Goal: Information Seeking & Learning: Learn about a topic

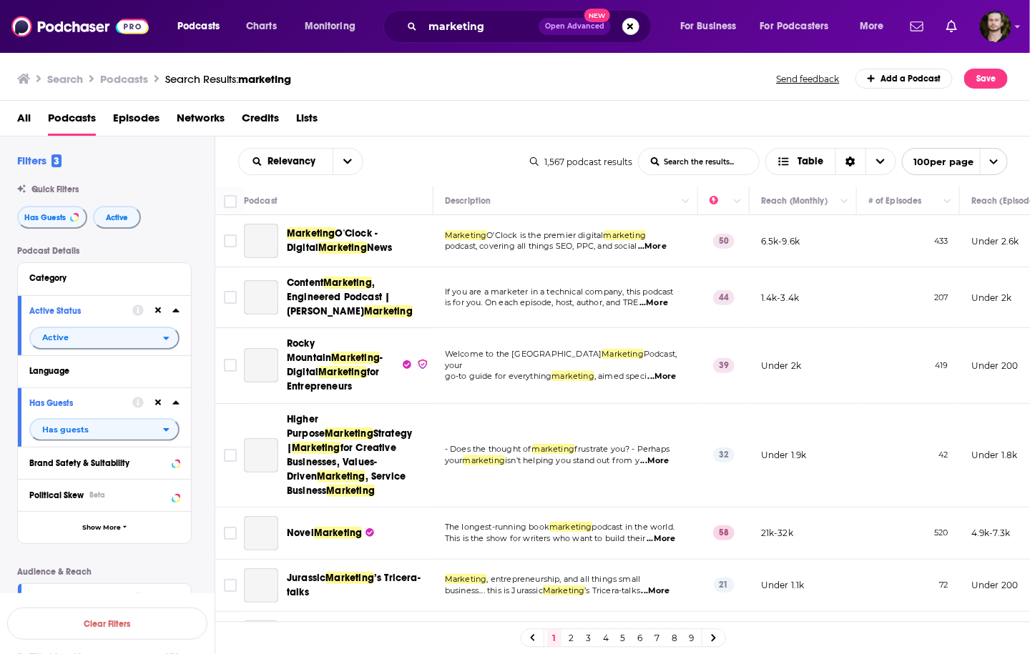
scroll to position [744, 0]
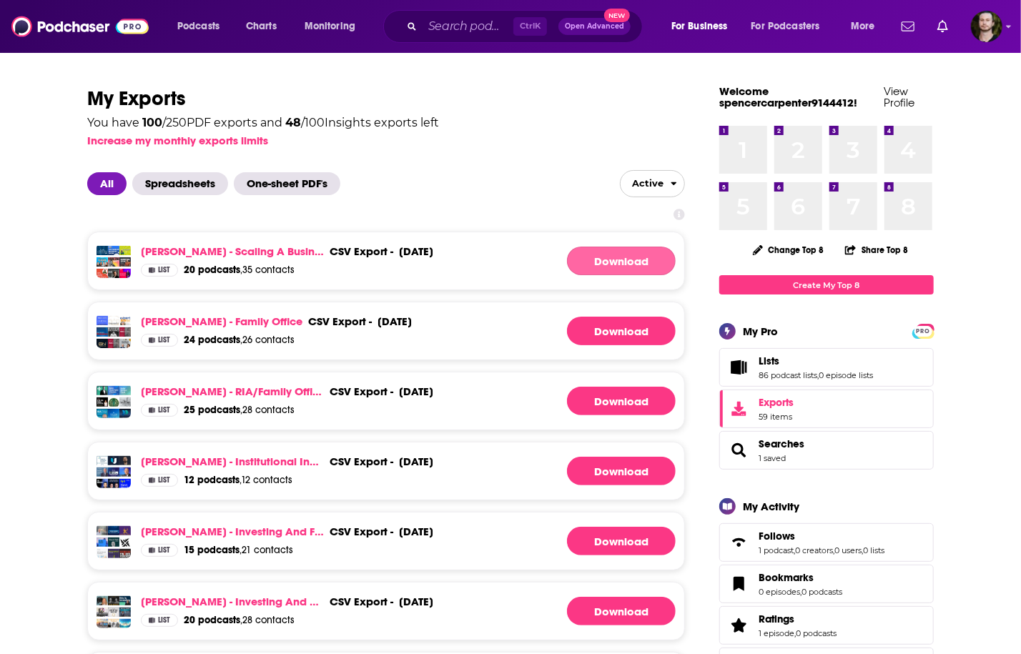
click at [599, 261] on link "Download" at bounding box center [621, 261] width 109 height 29
click at [640, 245] on div "Dima Zelikman - Scaling A Business (Batch 7) - Powerscore 20 to 50 csv export -…" at bounding box center [386, 261] width 598 height 59
click at [637, 271] on link "Download" at bounding box center [621, 261] width 109 height 29
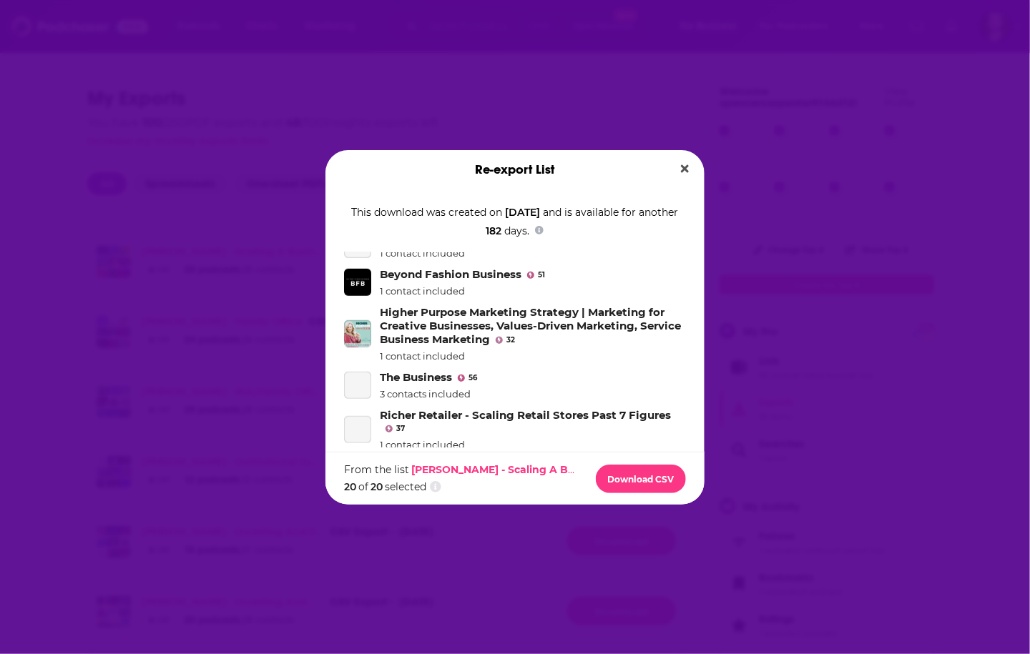
scroll to position [572, 0]
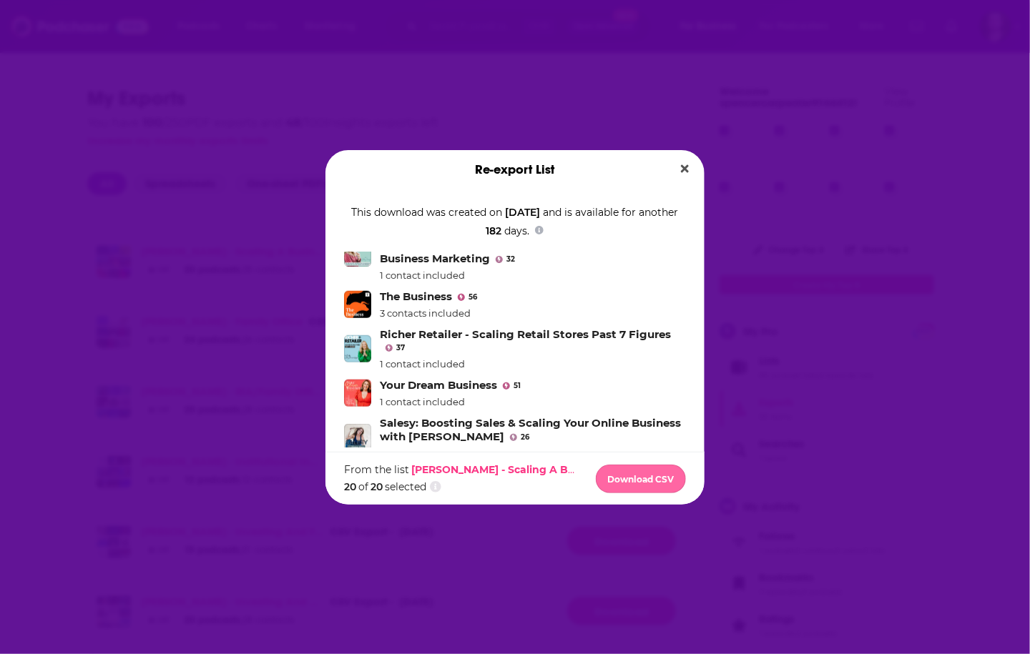
click at [637, 478] on button "Download CSV" at bounding box center [641, 479] width 90 height 29
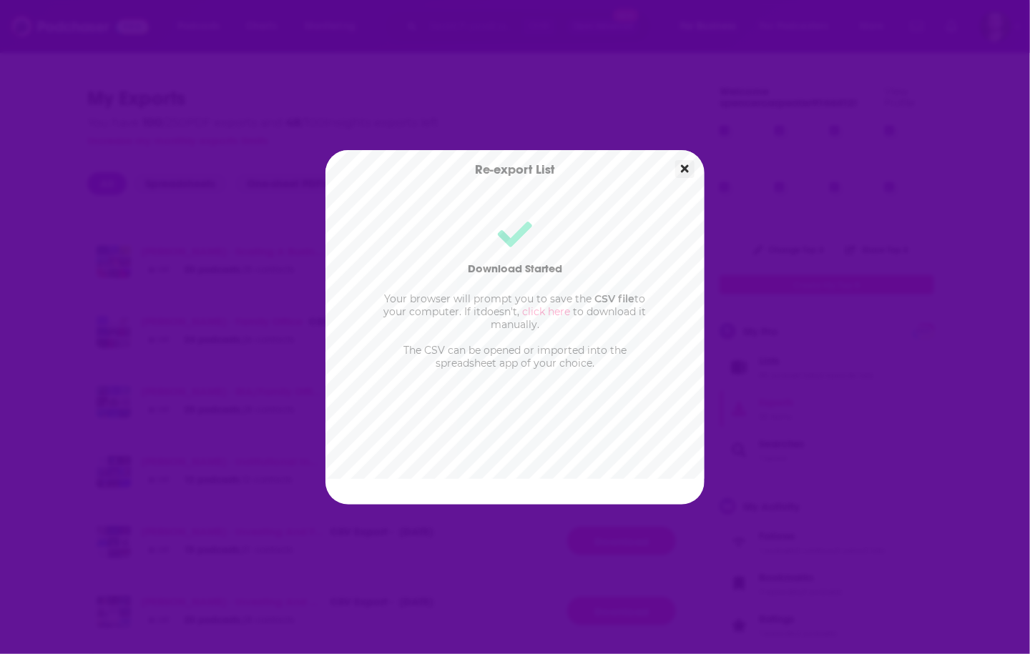
click at [686, 168] on icon "Close" at bounding box center [685, 168] width 8 height 8
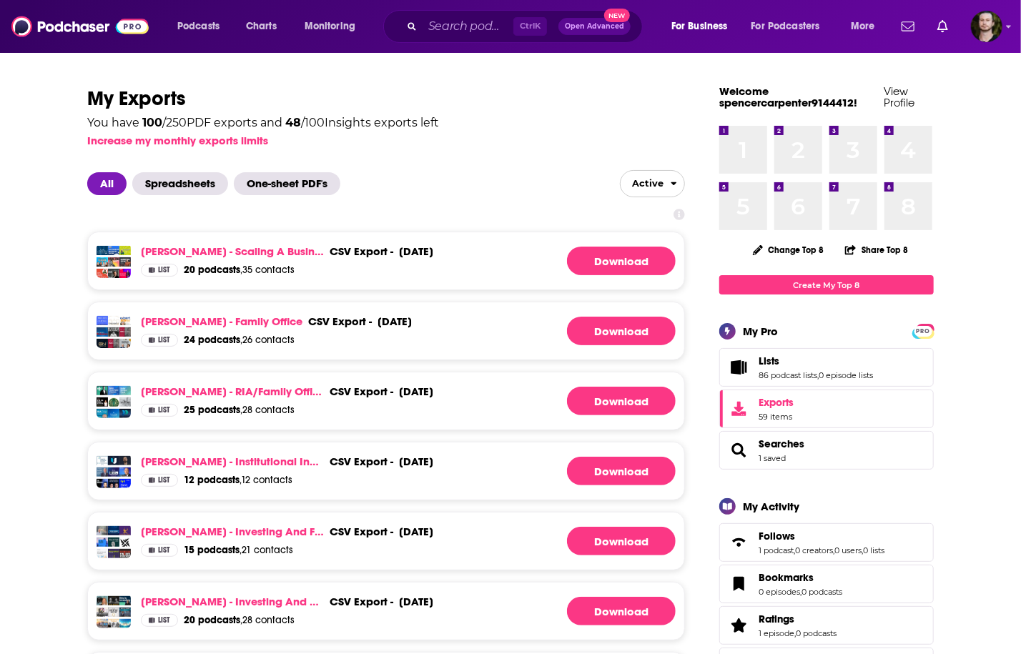
click at [636, 262] on link "Download" at bounding box center [621, 261] width 109 height 29
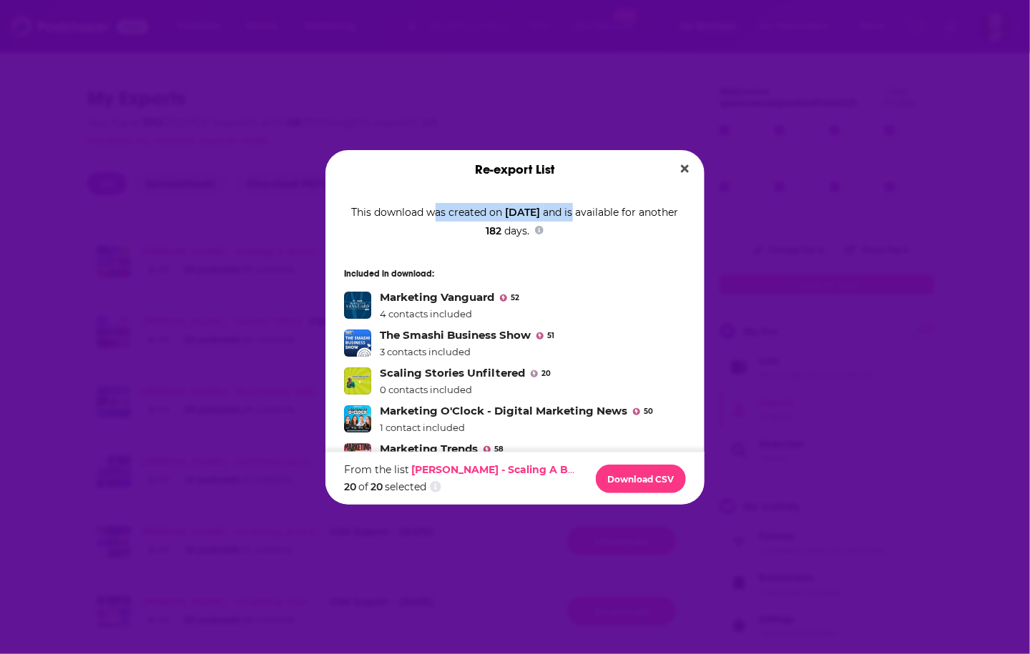
drag, startPoint x: 434, startPoint y: 215, endPoint x: 632, endPoint y: 218, distance: 198.1
click at [632, 218] on div "This download was created on October 15th, 2025 and is available for another 18…" at bounding box center [515, 221] width 342 height 64
click at [503, 226] on div "This download was created on October 15th, 2025 and is available for another 18…" at bounding box center [515, 221] width 342 height 64
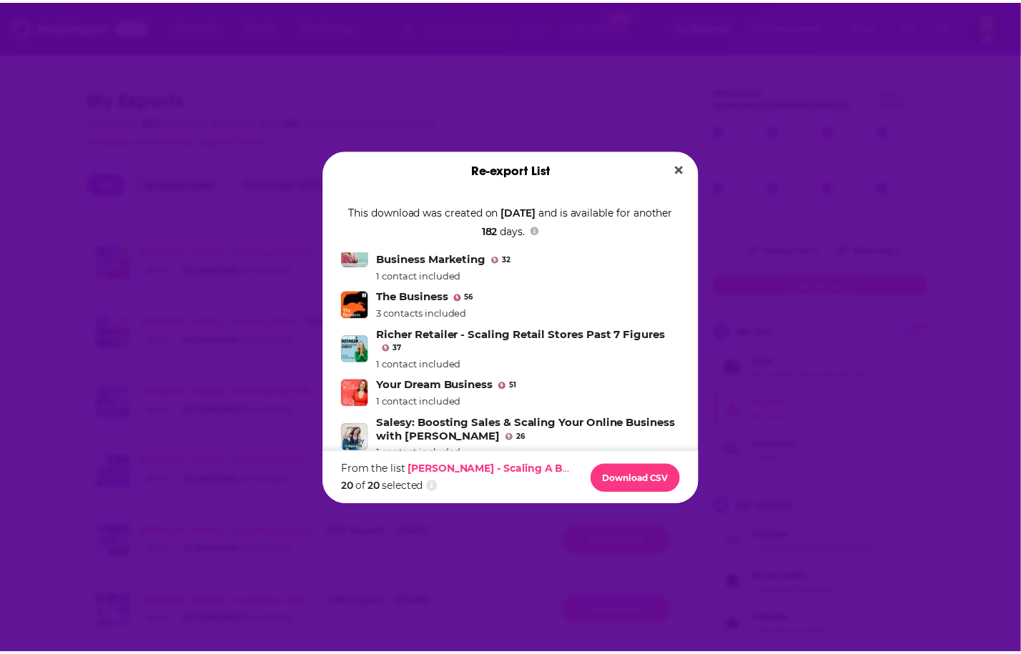
scroll to position [702, 0]
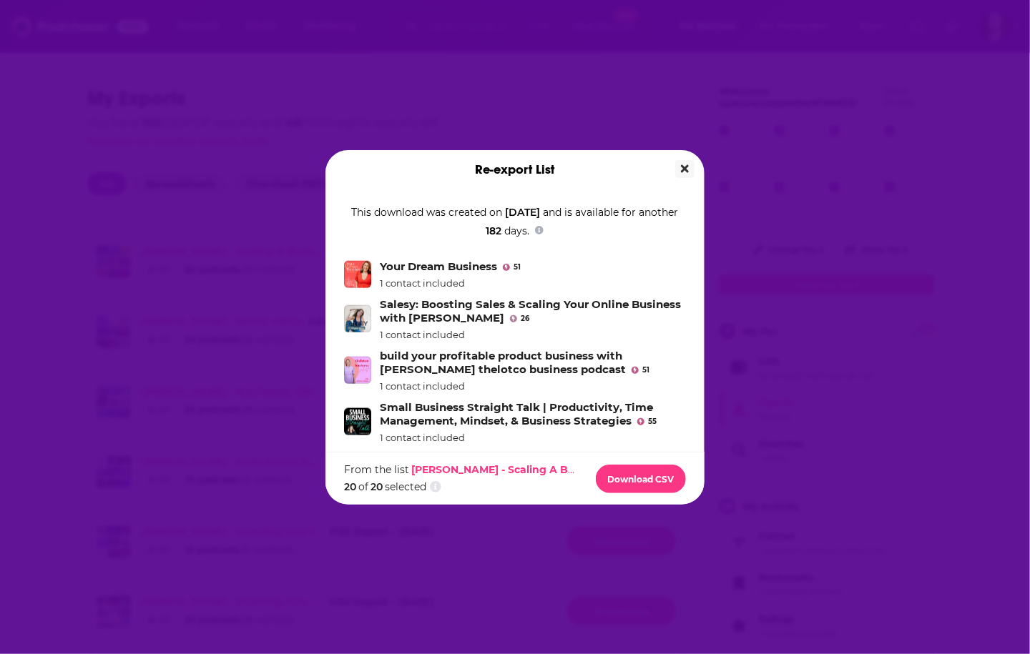
click at [686, 171] on icon "Close" at bounding box center [685, 168] width 8 height 8
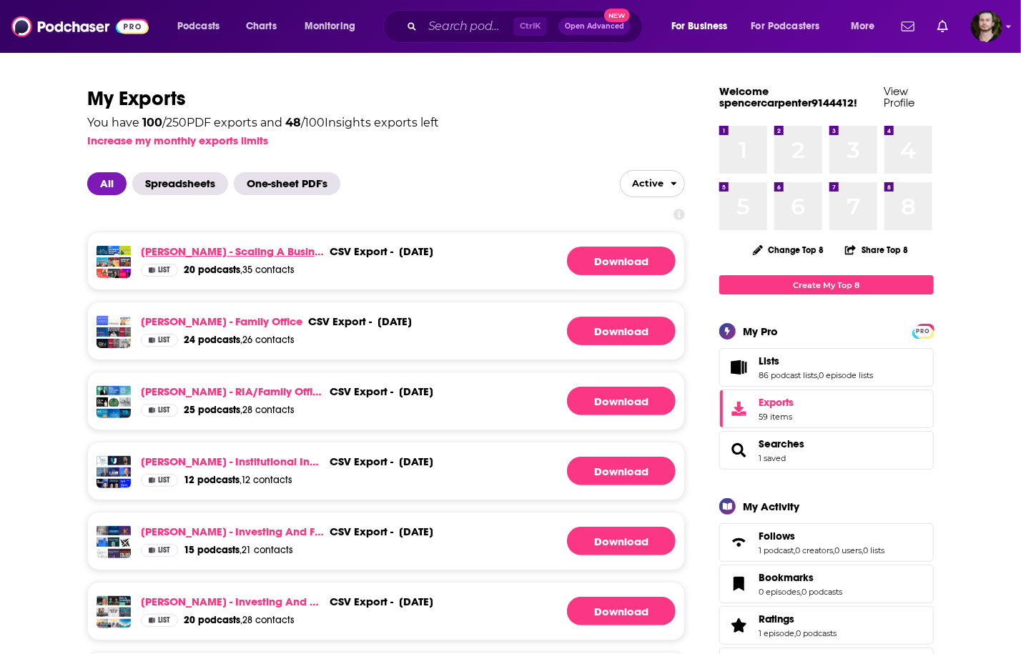
click at [212, 252] on link "Dima Zelikman - Scaling A Business (Batch 7) - Powerscore 20 to 50" at bounding box center [232, 252] width 183 height 14
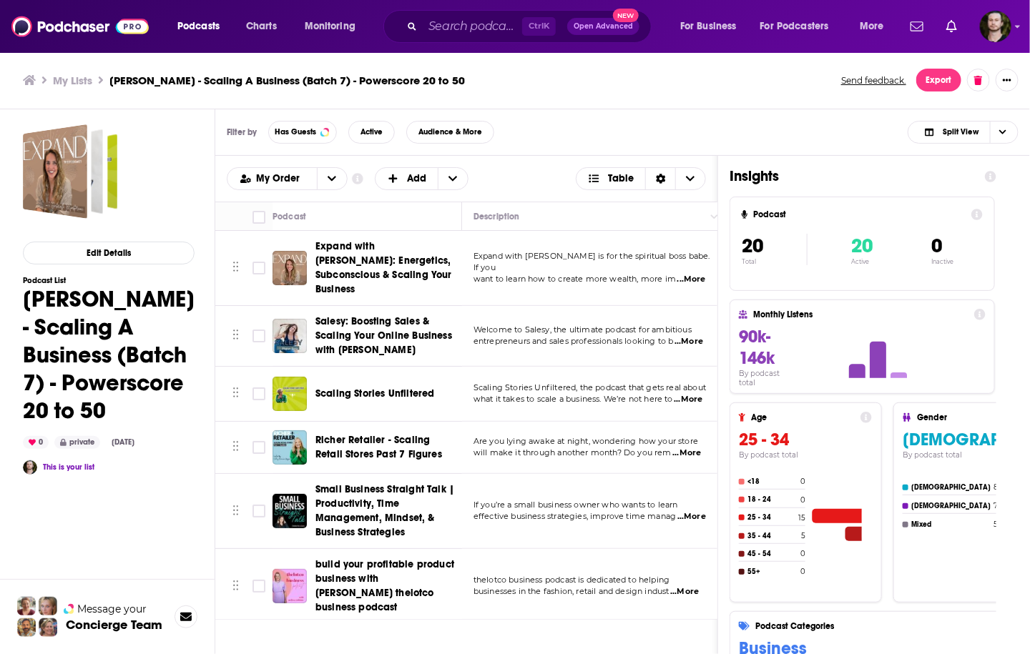
click at [220, 306] on td at bounding box center [229, 336] width 29 height 61
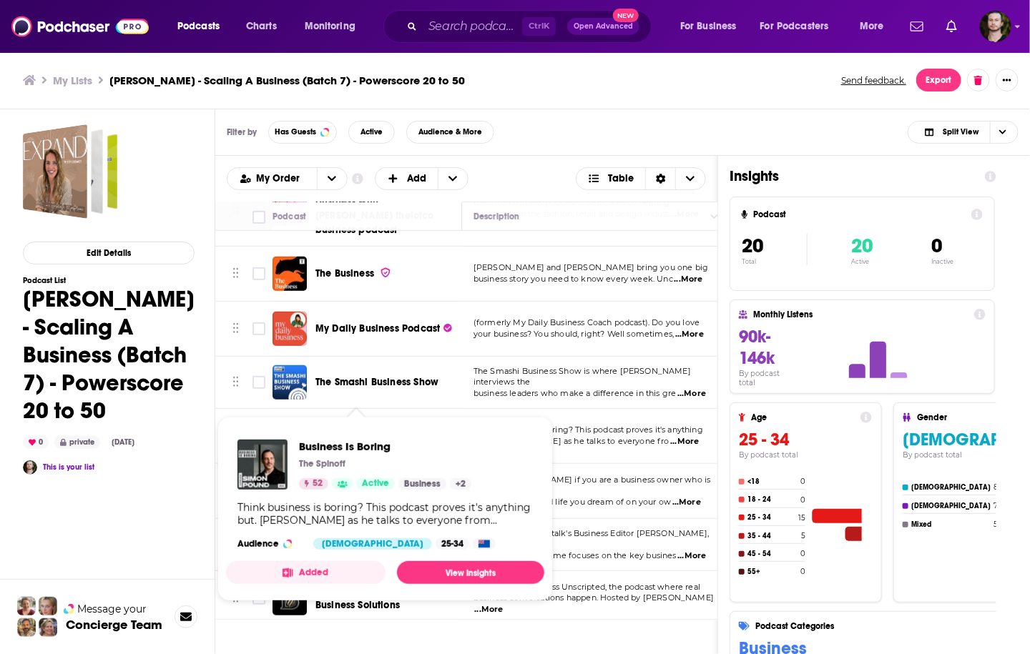
drag, startPoint x: 379, startPoint y: 412, endPoint x: 225, endPoint y: 396, distance: 155.4
click at [225, 409] on td at bounding box center [229, 436] width 29 height 55
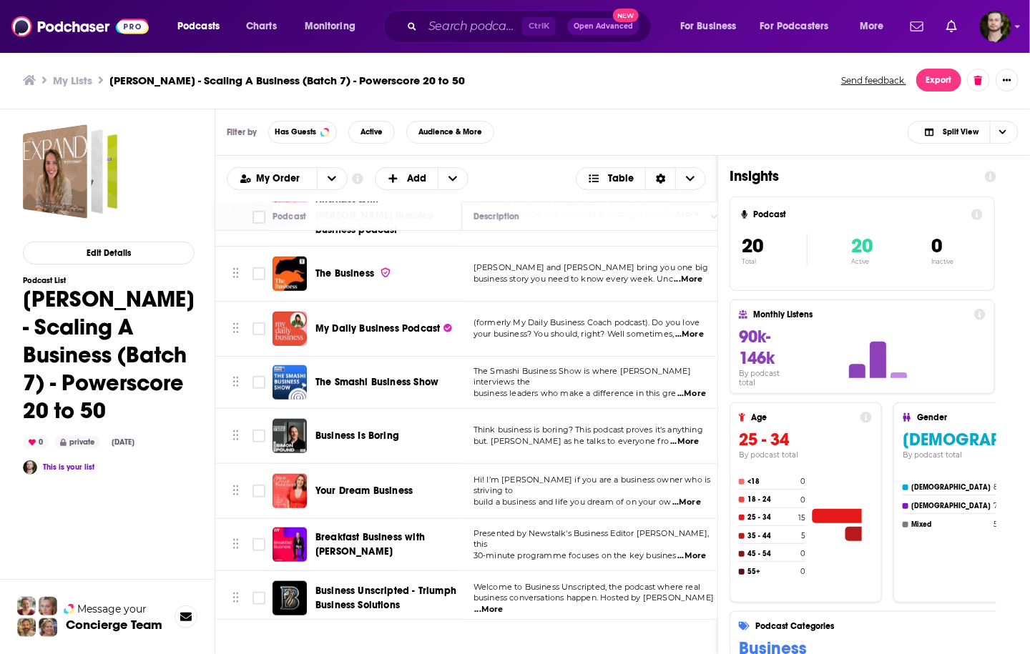
click at [164, 551] on div "Edit Details Podcast List Dima Zelikman - Scaling A Business (Batch 7) - Powers…" at bounding box center [109, 446] width 172 height 644
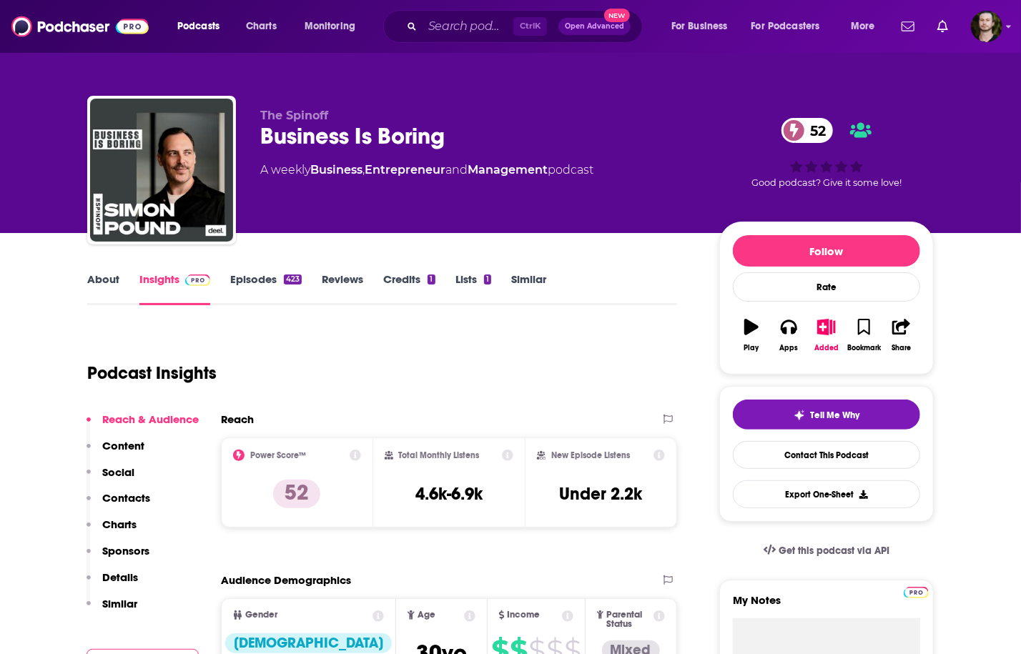
click at [97, 281] on link "About" at bounding box center [103, 288] width 32 height 33
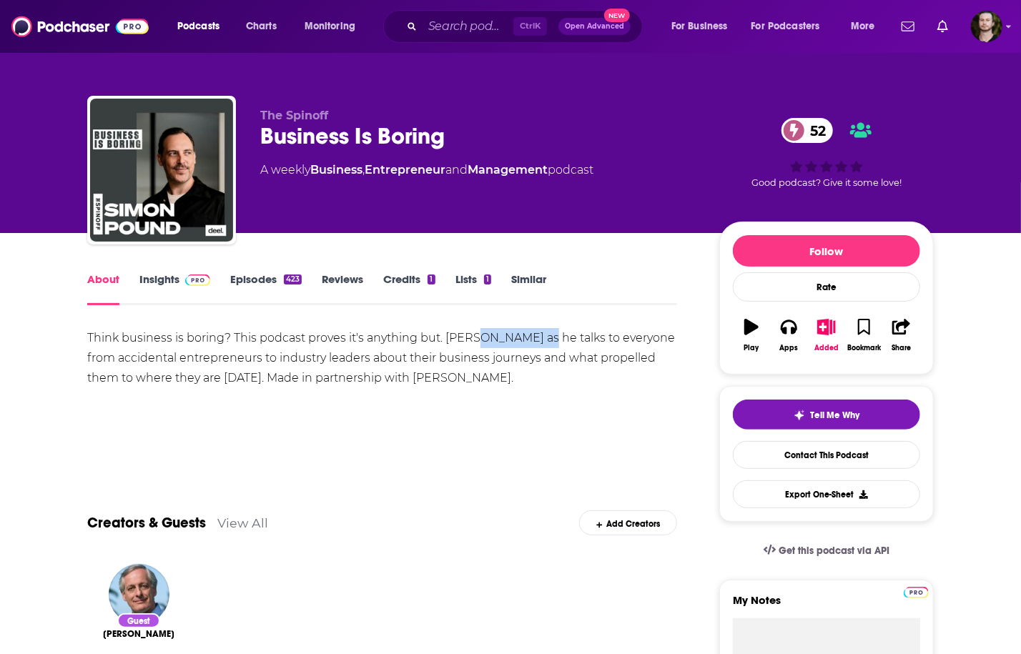
drag, startPoint x: 470, startPoint y: 337, endPoint x: 548, endPoint y: 335, distance: 78.0
click at [548, 335] on div "Think business is boring? This podcast proves it's anything but. Join Simon Pou…" at bounding box center [382, 358] width 590 height 60
copy div "Simon Pound"
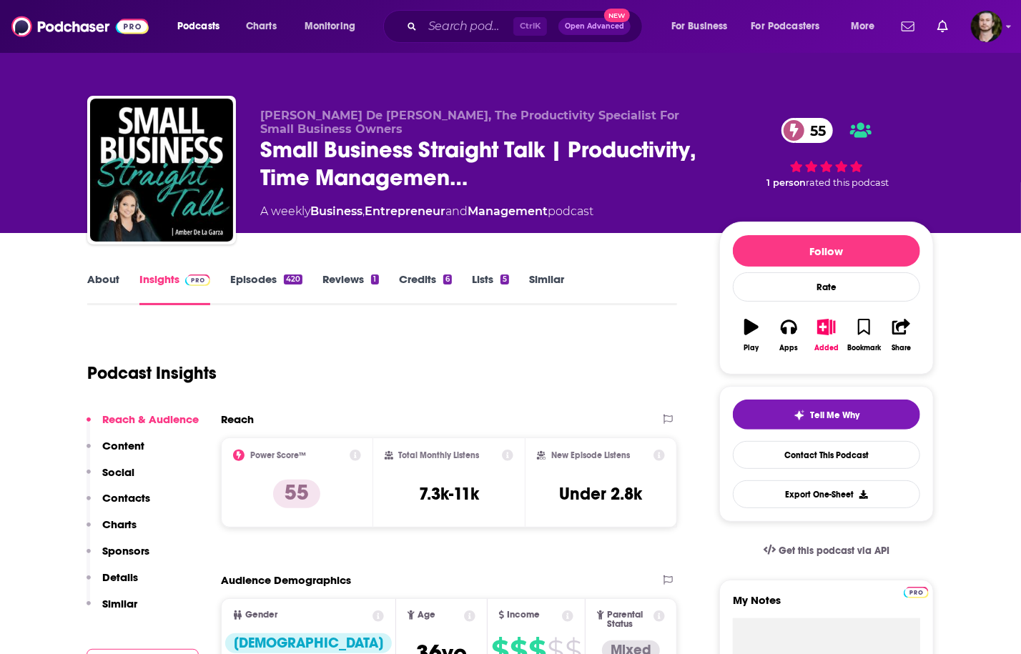
click at [102, 280] on link "About" at bounding box center [103, 288] width 32 height 33
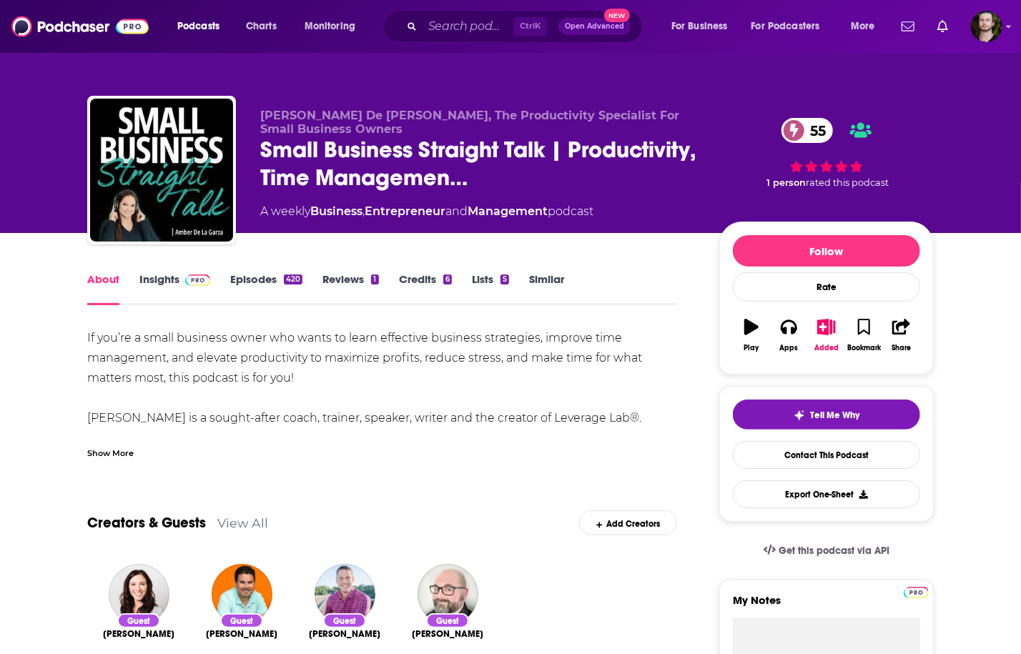
click at [122, 456] on div "Show More" at bounding box center [110, 453] width 46 height 14
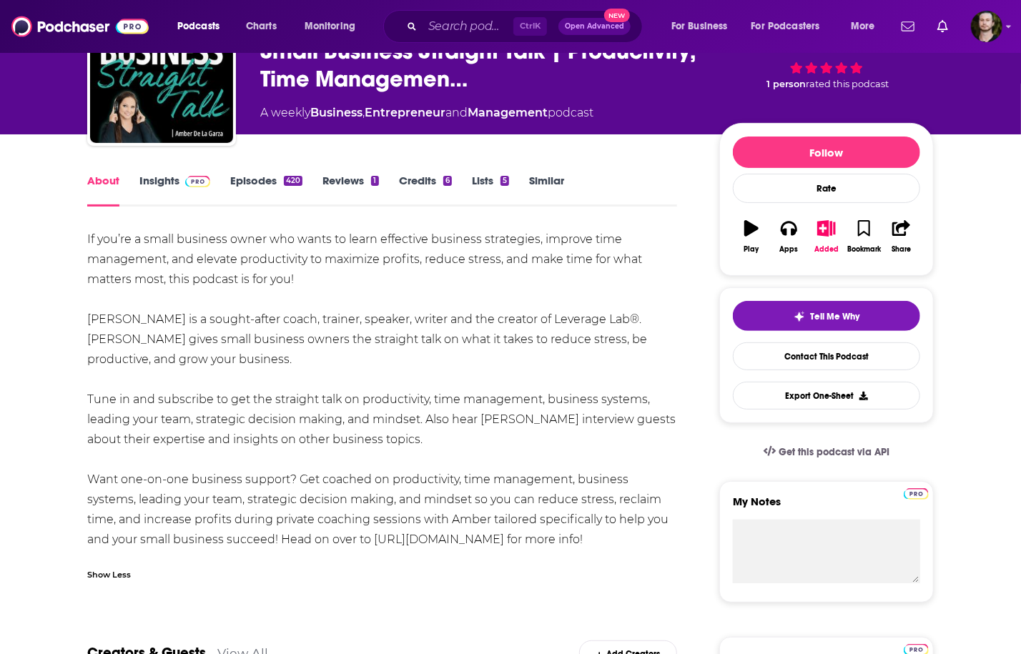
scroll to position [172, 0]
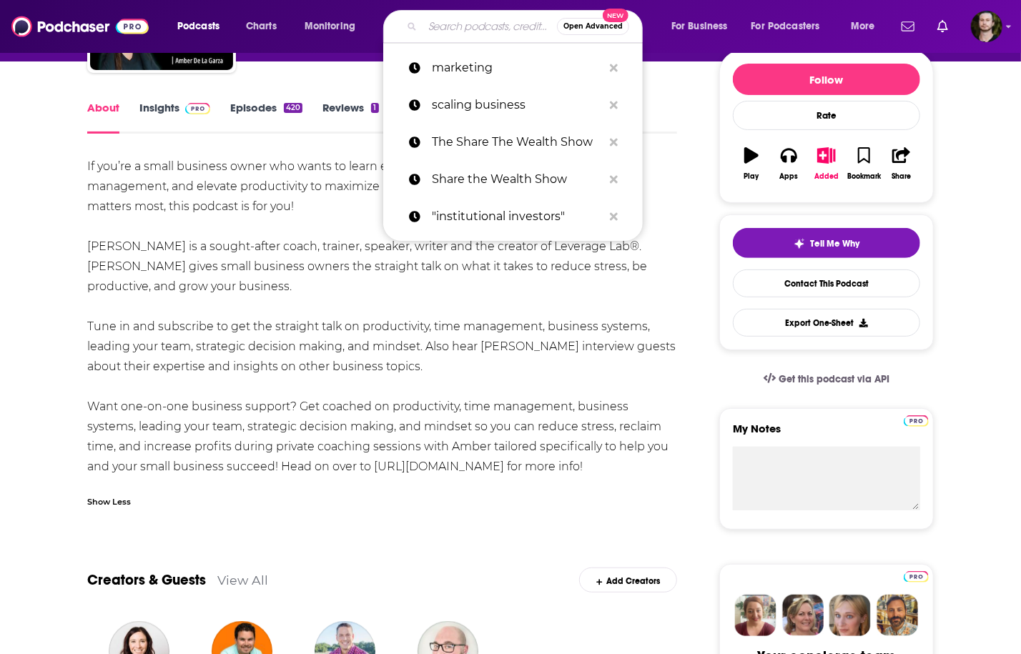
click at [450, 26] on input "Search podcasts, credits, & more..." at bounding box center [490, 26] width 134 height 23
paste input "Marketing O'Clock - Digital Marketing News"
type input "Marketing O'Clock - Digital Marketing News"
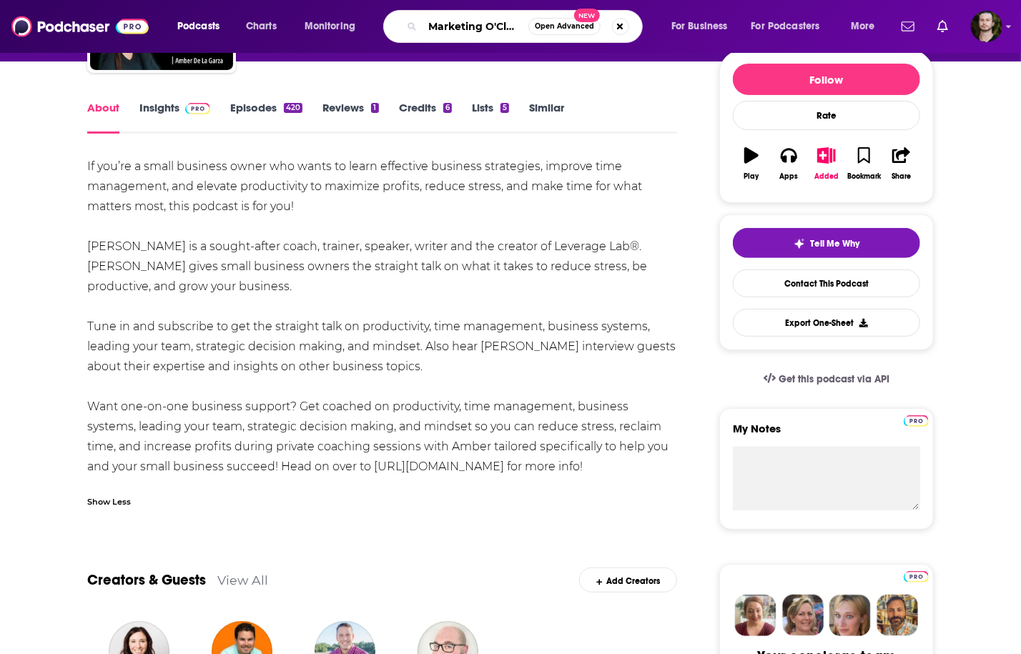
scroll to position [0, 137]
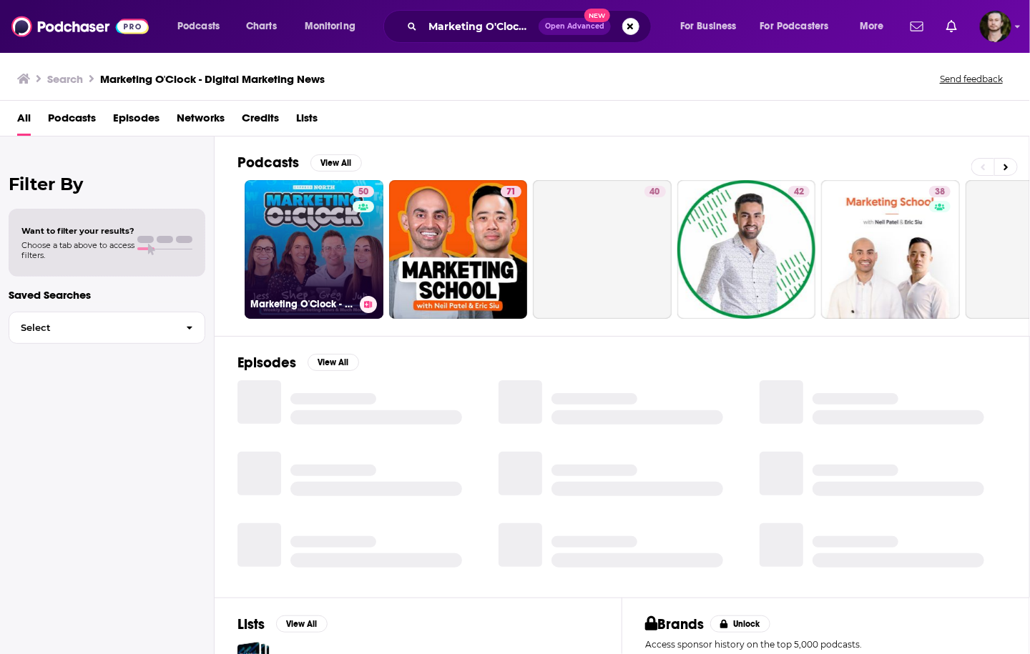
click at [320, 246] on link "50 Marketing O'Clock - Digital Marketing News" at bounding box center [314, 249] width 139 height 139
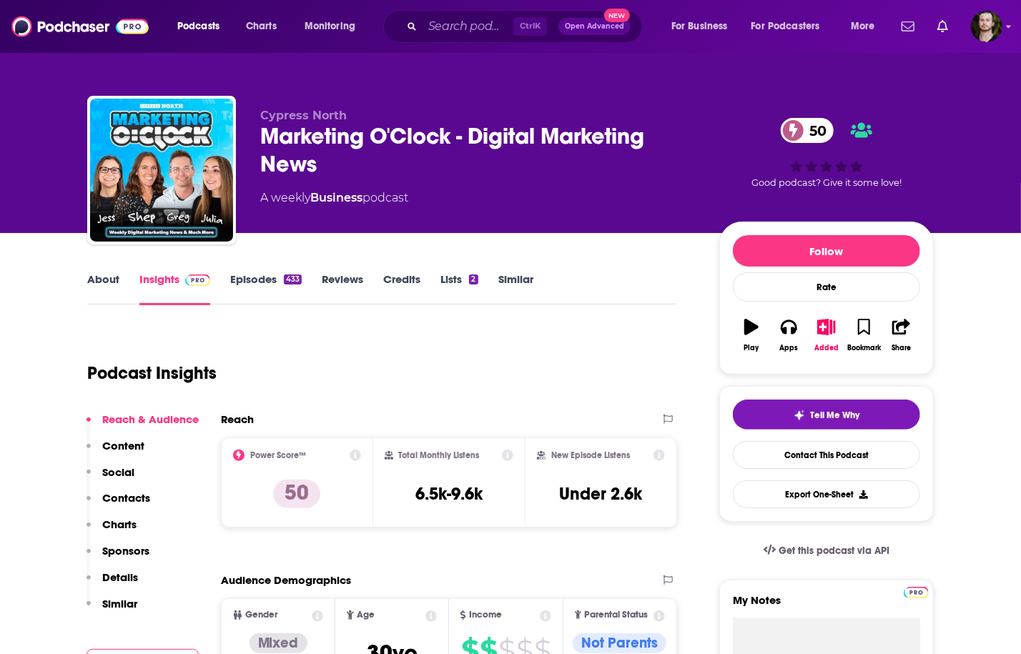
click at [107, 288] on link "About" at bounding box center [103, 288] width 32 height 33
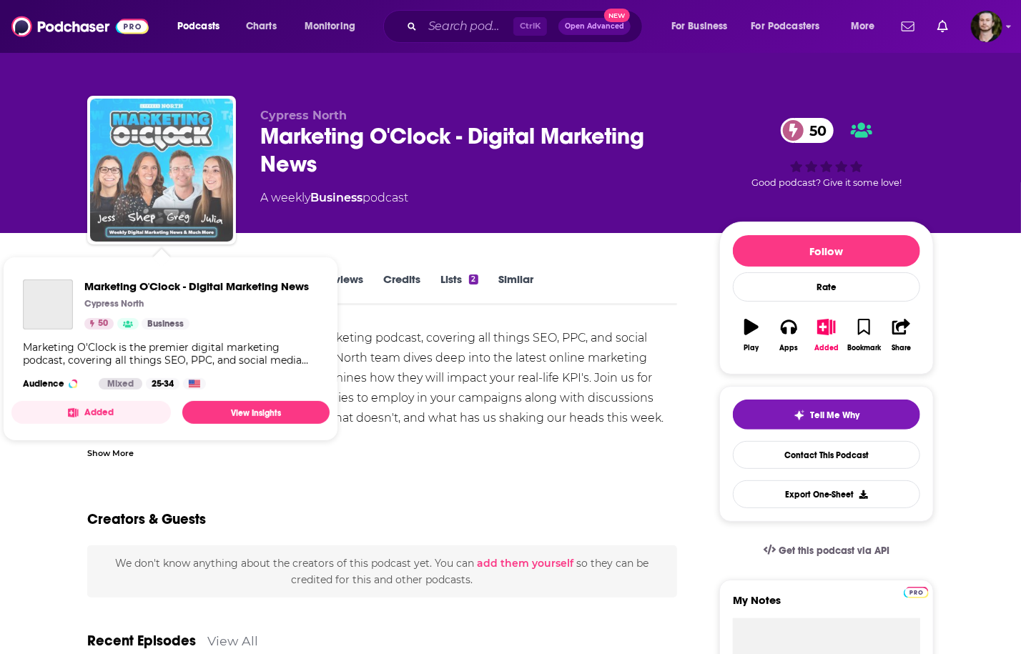
click at [155, 179] on img "Marketing O'Clock - Digital Marketing News" at bounding box center [161, 170] width 143 height 143
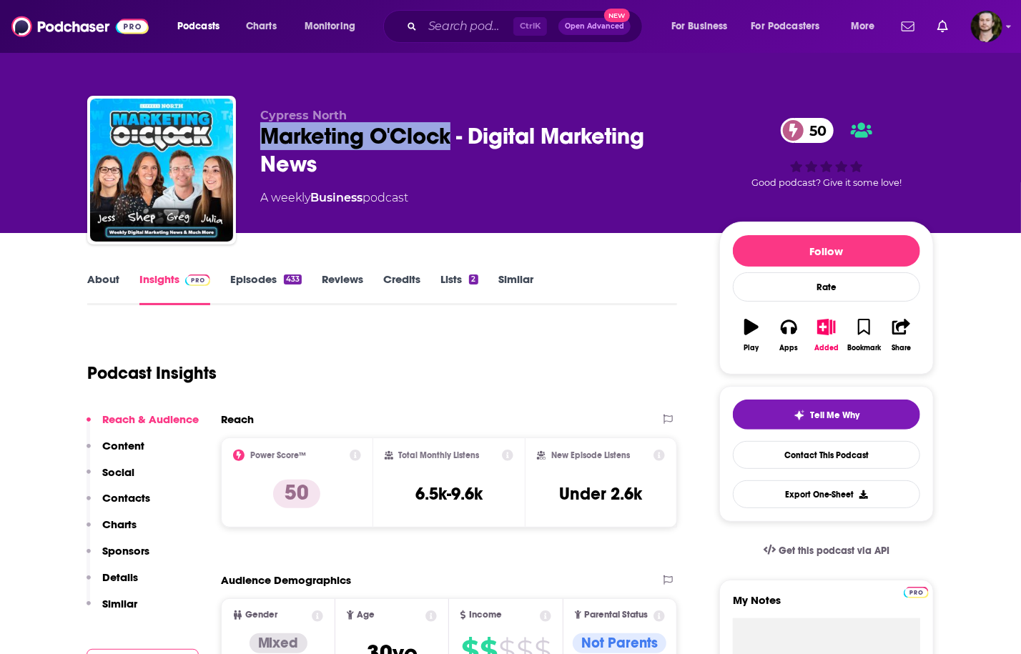
drag, startPoint x: 261, startPoint y: 133, endPoint x: 455, endPoint y: 142, distance: 194.0
click at [455, 142] on div "Marketing O'Clock - Digital Marketing News 50" at bounding box center [478, 150] width 436 height 56
copy h2 "Marketing O'Clock"
